Goal: Complete application form: Complete application form

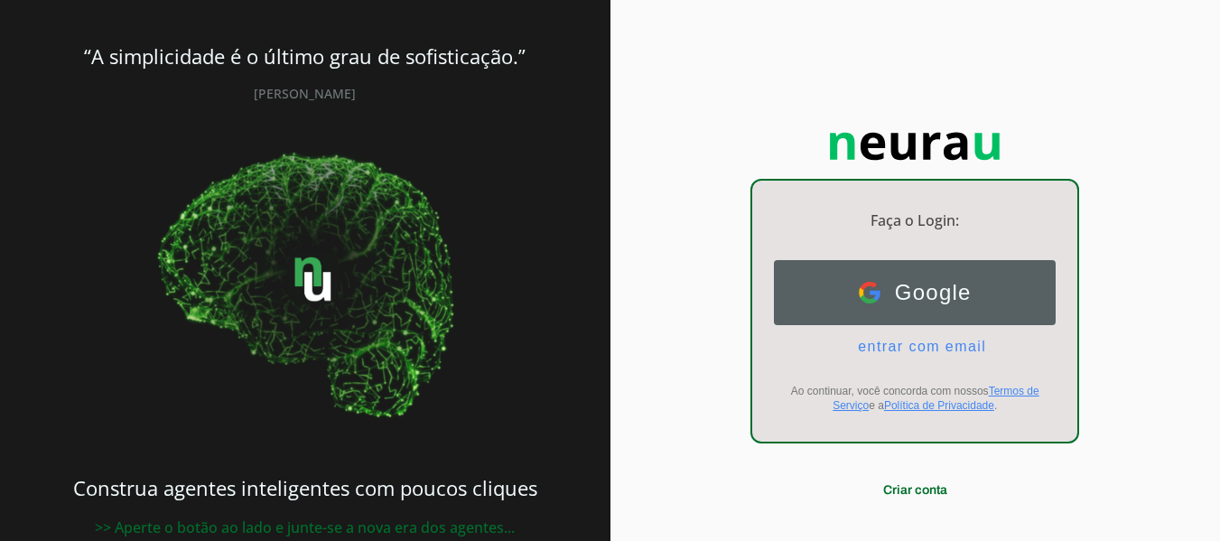
click at [938, 289] on span "Google" at bounding box center [925, 292] width 91 height 25
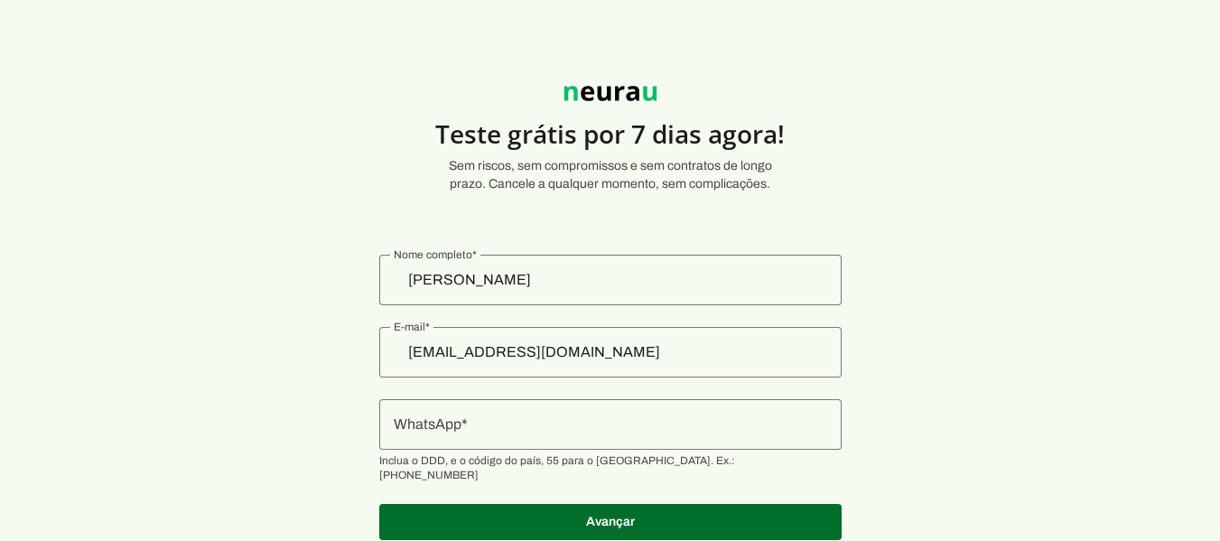
scroll to position [50, 0]
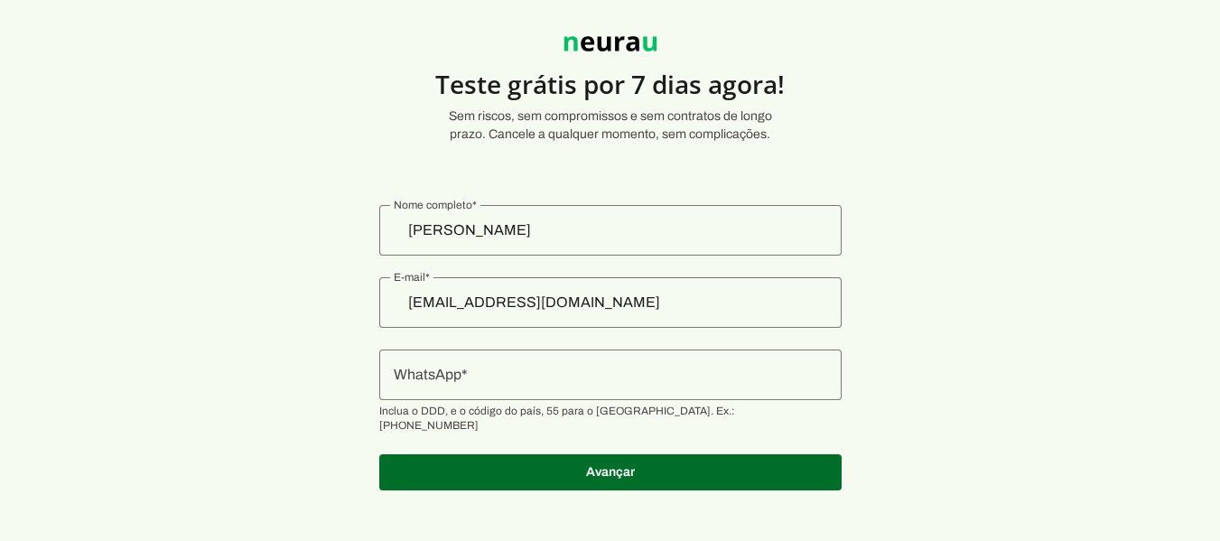
click at [509, 379] on input "WhatsApp" at bounding box center [610, 375] width 433 height 22
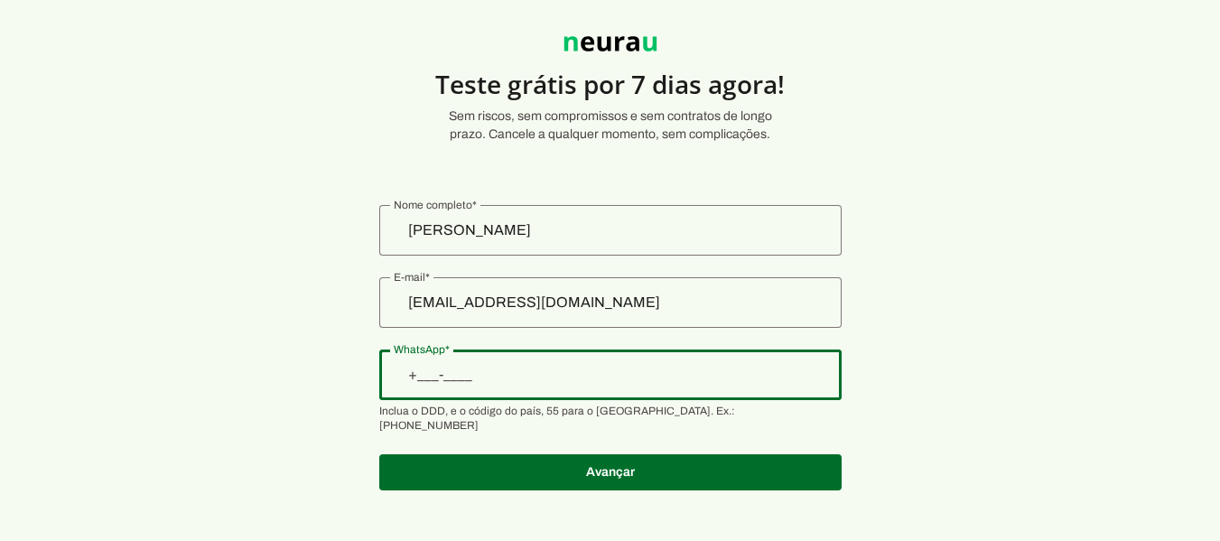
type input "[PHONE_NUMBER]"
type md-outlined-text-field "[PHONE_NUMBER]"
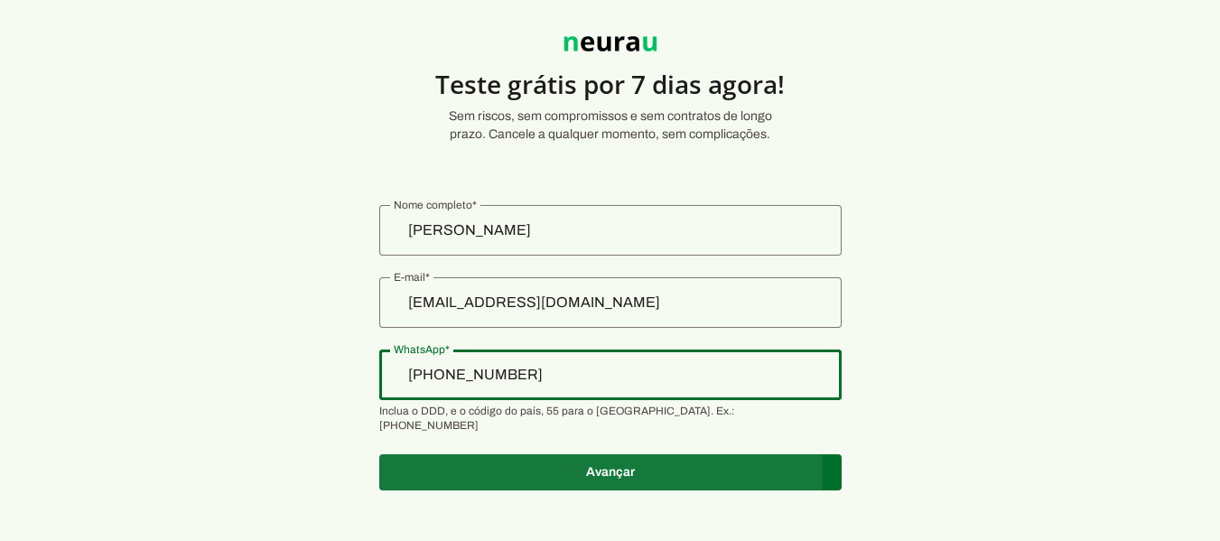
click at [589, 464] on span at bounding box center [610, 471] width 462 height 43
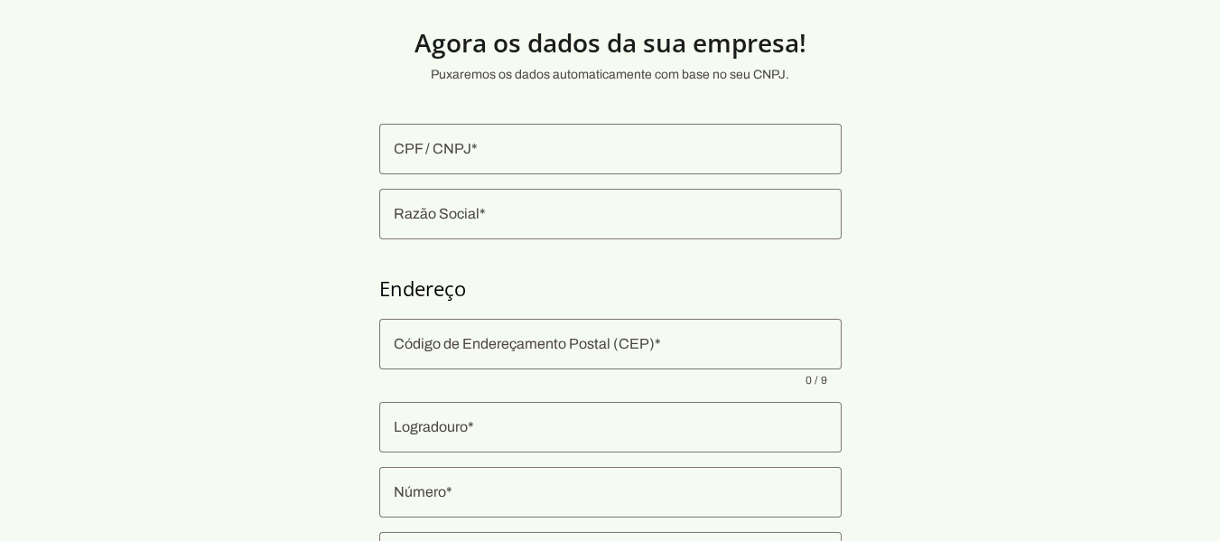
click at [559, 154] on input "CPF / CNPJ" at bounding box center [610, 149] width 433 height 22
